Goal: Task Accomplishment & Management: Manage account settings

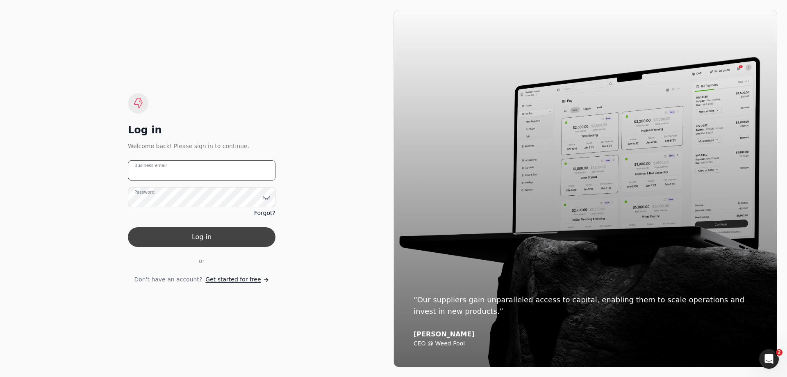
type email "[EMAIL_ADDRESS][PERSON_NAME][DOMAIN_NAME]"
click at [195, 236] on button "Log in" at bounding box center [202, 237] width 148 height 20
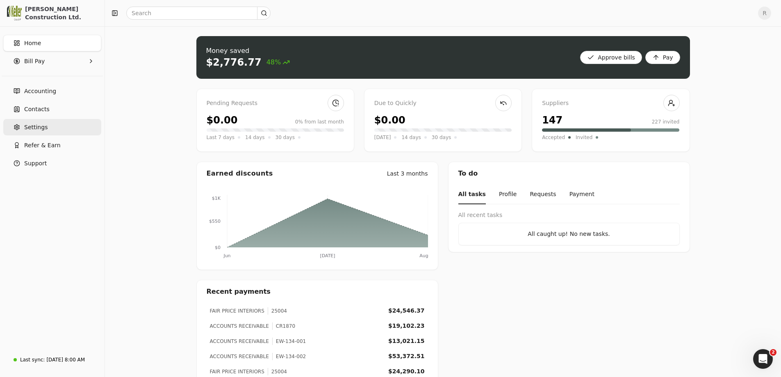
click at [47, 125] on link "Settings" at bounding box center [52, 127] width 98 height 16
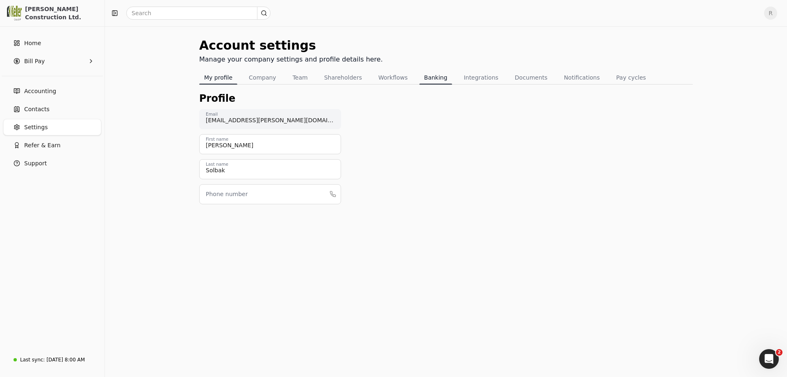
click at [421, 76] on button "Banking" at bounding box center [435, 77] width 33 height 13
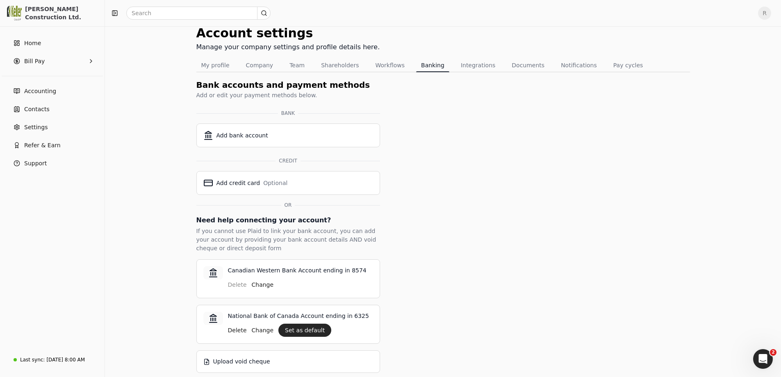
scroll to position [18, 0]
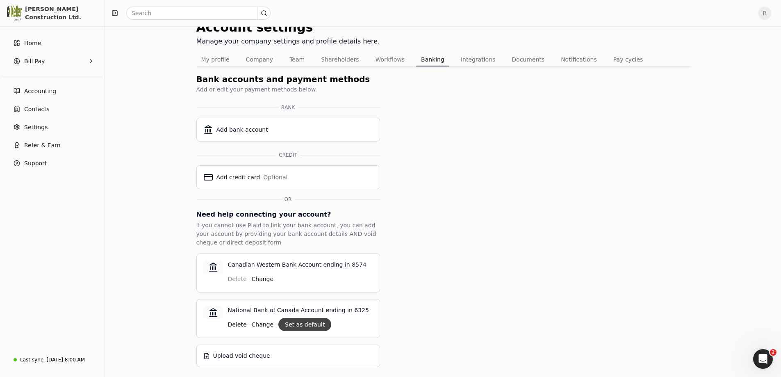
click at [286, 328] on button "Set as default" at bounding box center [304, 324] width 53 height 13
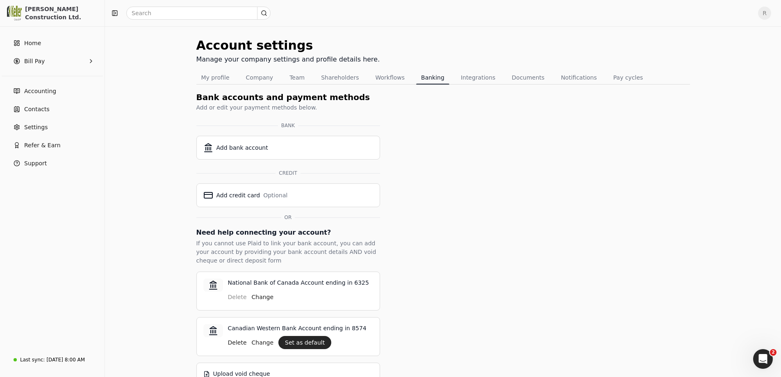
drag, startPoint x: 532, startPoint y: 195, endPoint x: 521, endPoint y: 193, distance: 10.7
click at [532, 195] on div "Account settings Manage your company settings and profile details here. My prof…" at bounding box center [442, 210] width 493 height 349
